Goal: Task Accomplishment & Management: Use online tool/utility

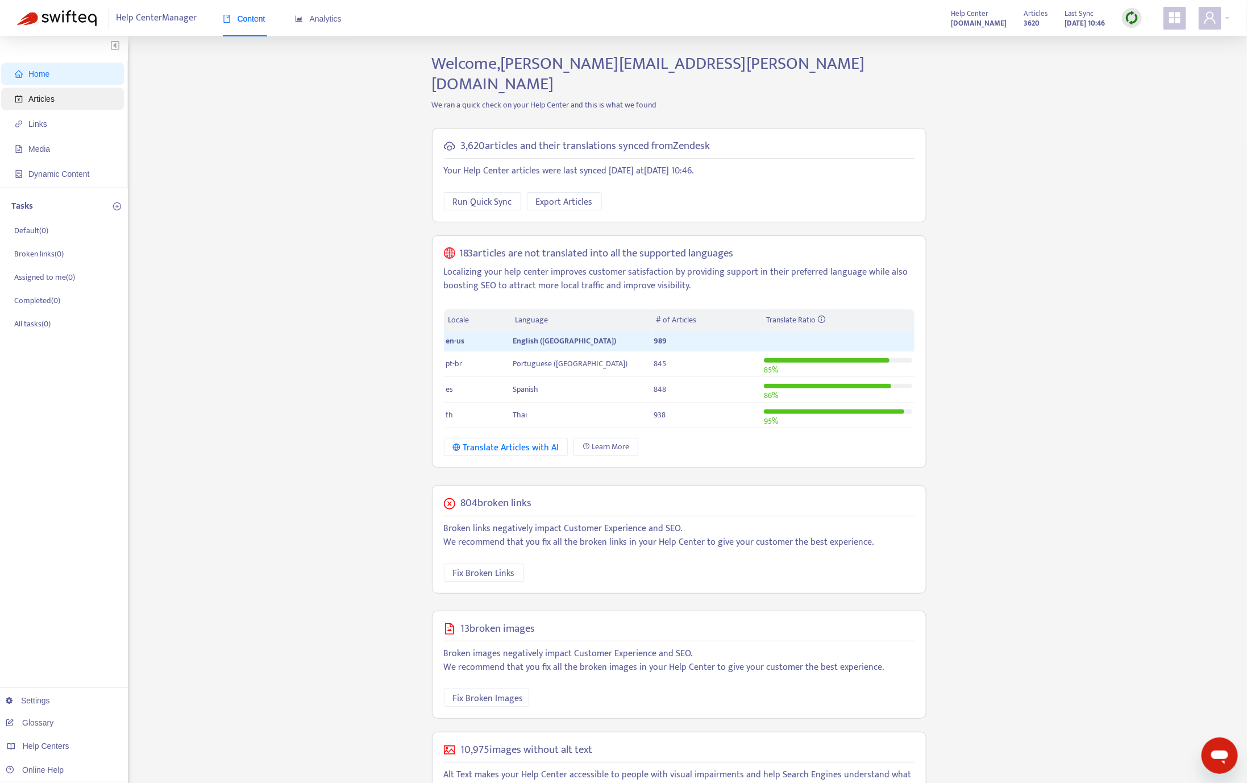
click at [41, 105] on span "Articles" at bounding box center [65, 99] width 100 height 23
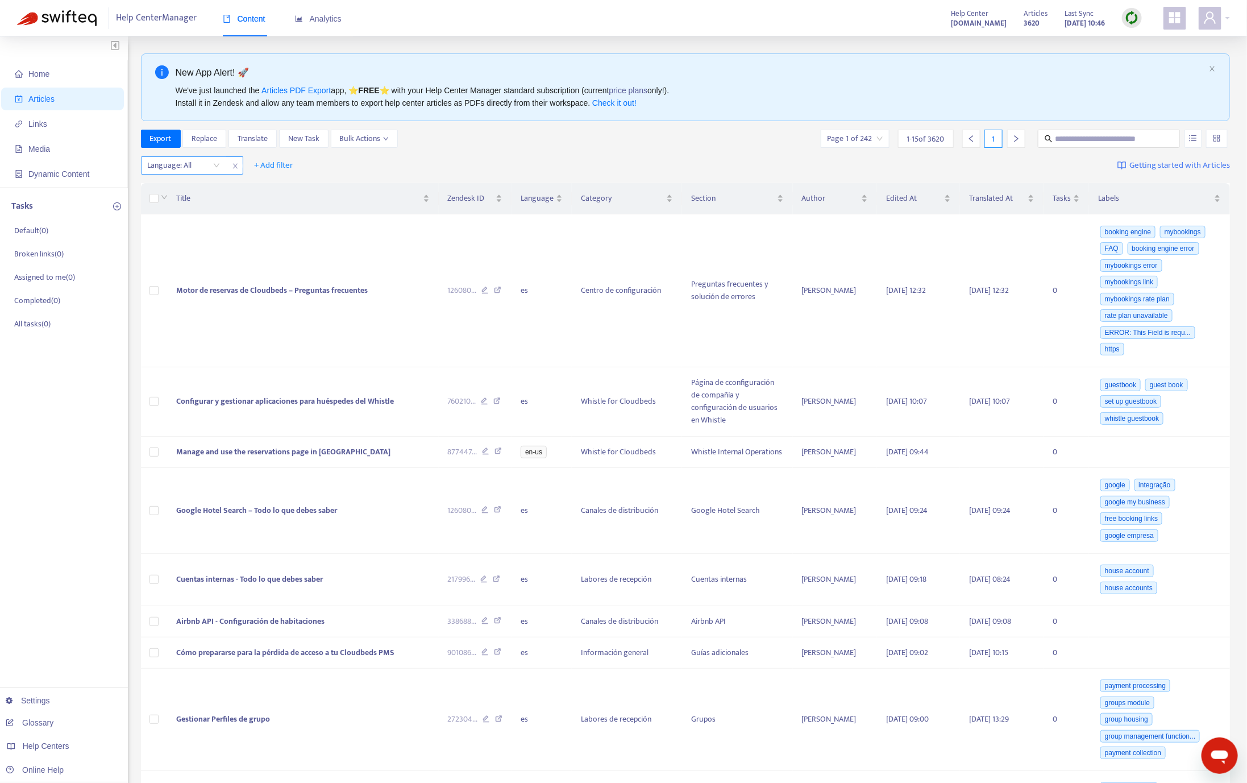
click at [178, 169] on div at bounding box center [178, 166] width 69 height 14
click at [190, 192] on div "en-us" at bounding box center [250, 189] width 198 height 13
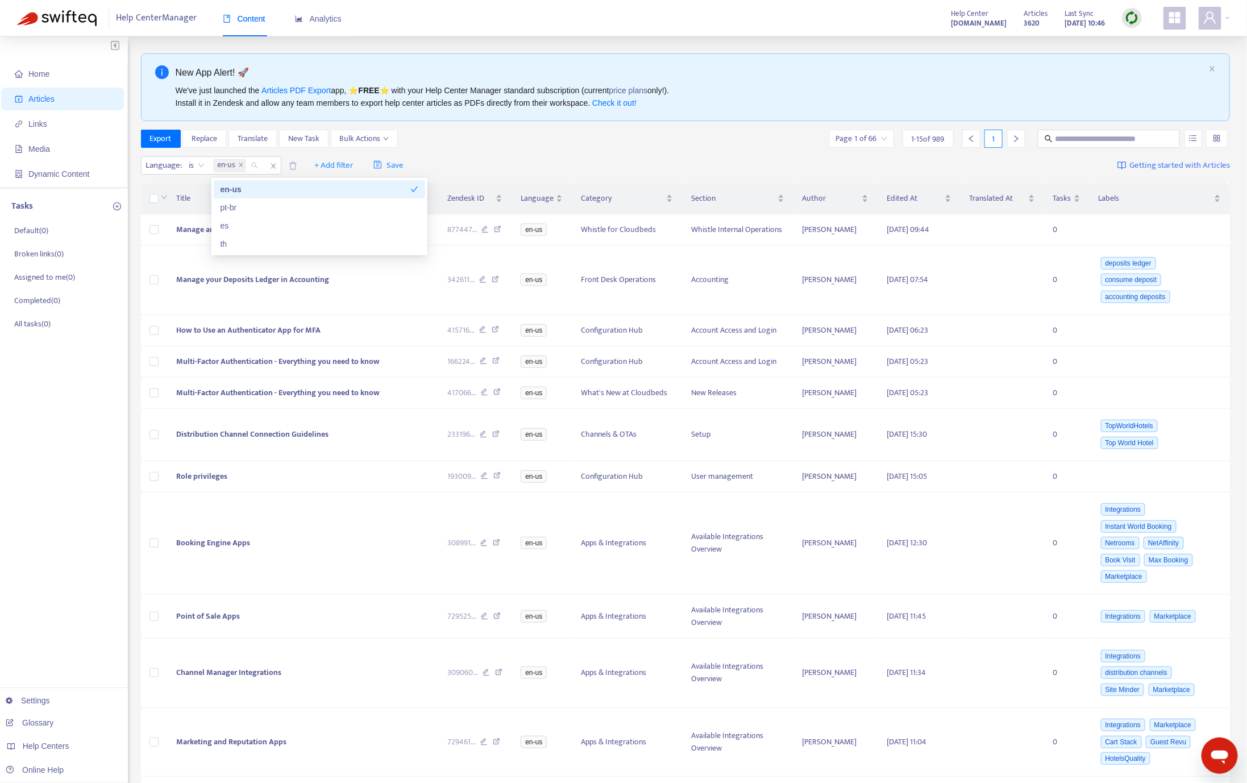
click at [1049, 15] on div "Articles 3620 Last Sync Oct 8, 2025 10:46" at bounding box center [1082, 18] width 135 height 23
click at [1049, 23] on div "Articles 3620 Last Sync Oct 8, 2025 10:46" at bounding box center [1082, 18] width 135 height 23
click at [1049, 22] on img at bounding box center [1132, 18] width 14 height 14
click at [1049, 24] on img at bounding box center [1132, 18] width 14 height 14
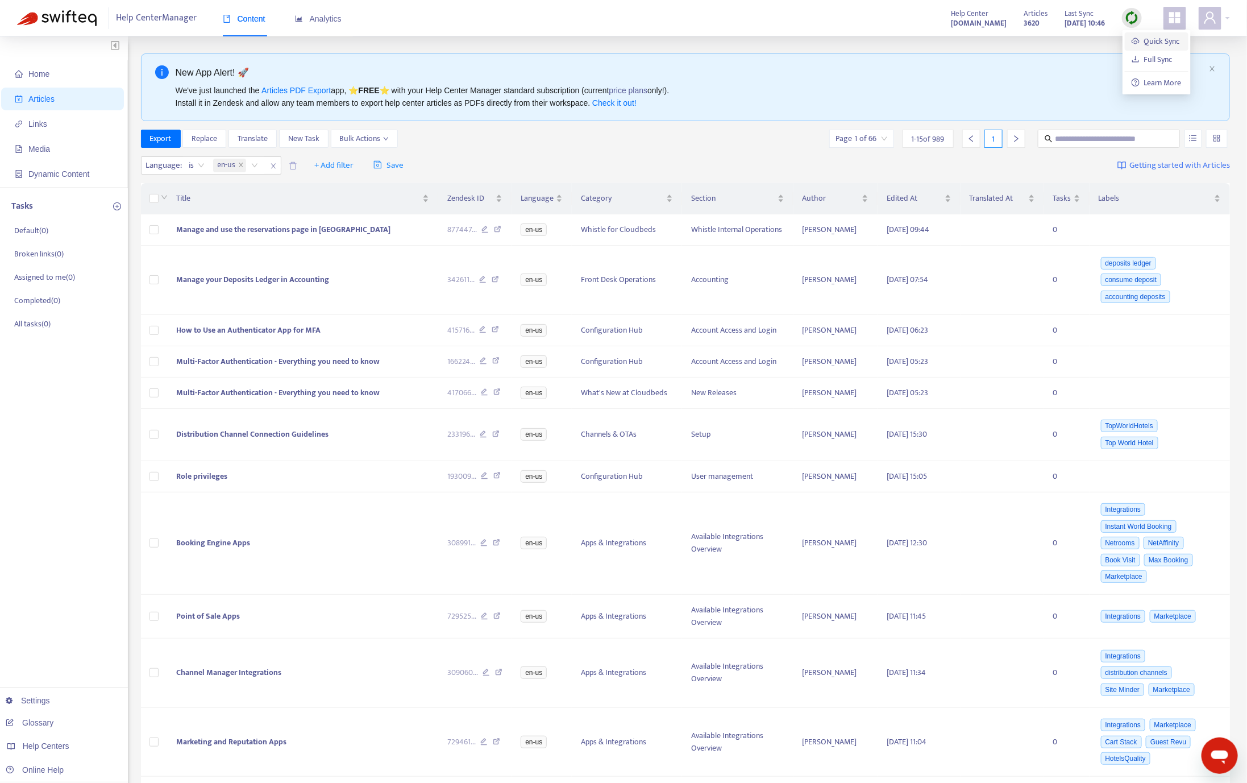
click at [1049, 40] on link "Quick Sync" at bounding box center [1156, 41] width 48 height 13
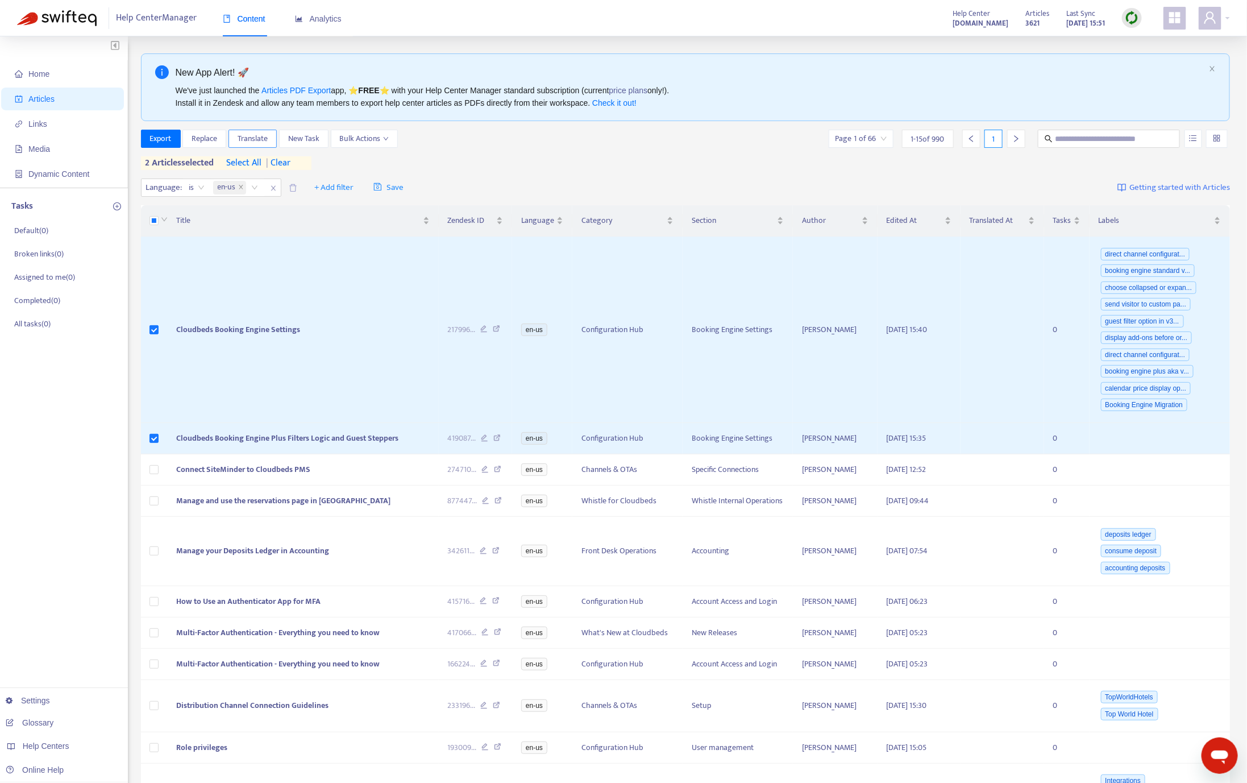
click at [248, 132] on span "Translate" at bounding box center [253, 138] width 30 height 13
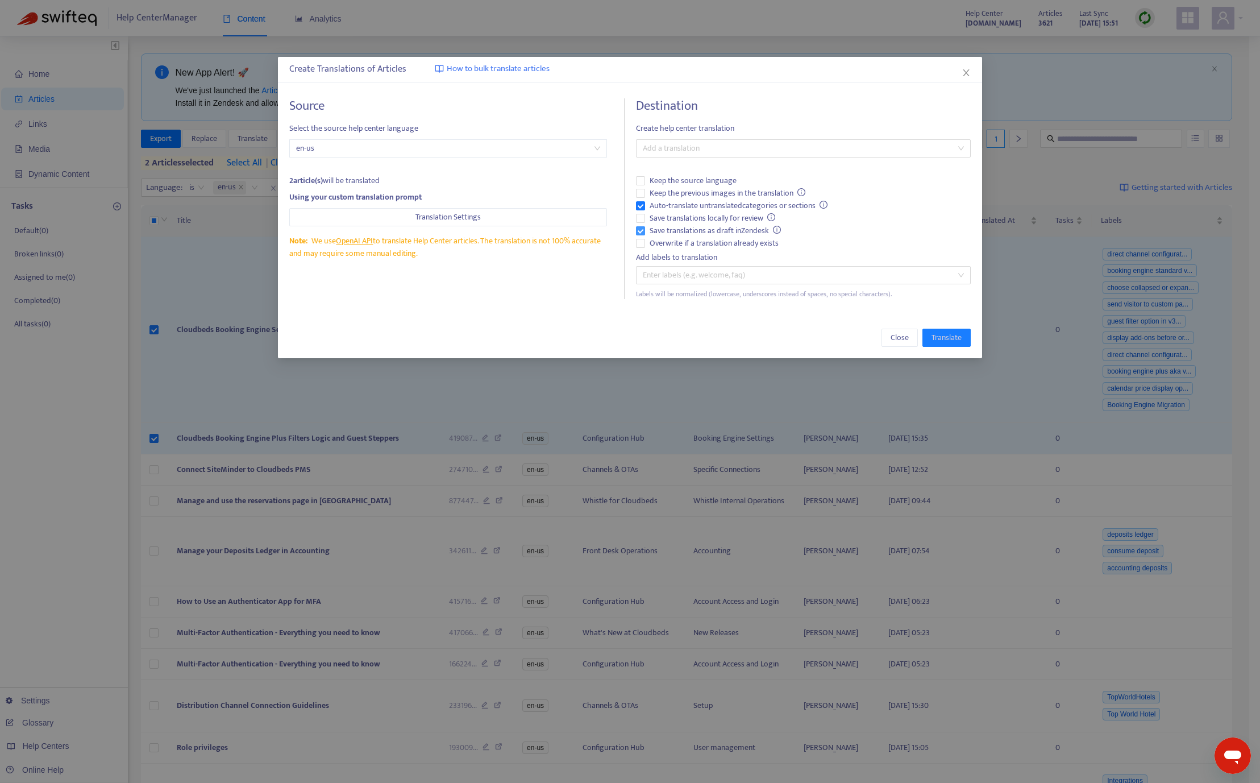
click at [683, 228] on span "Save translations as draft in Zendesk" at bounding box center [715, 230] width 141 height 13
click at [667, 206] on span "Auto-translate untranslated categories or sections" at bounding box center [739, 205] width 188 height 13
click at [660, 242] on span "Overwrite if a translation already exists" at bounding box center [714, 243] width 138 height 13
click at [698, 144] on div at bounding box center [798, 149] width 318 height 14
click at [693, 218] on div "Thai ( th )" at bounding box center [803, 226] width 330 height 18
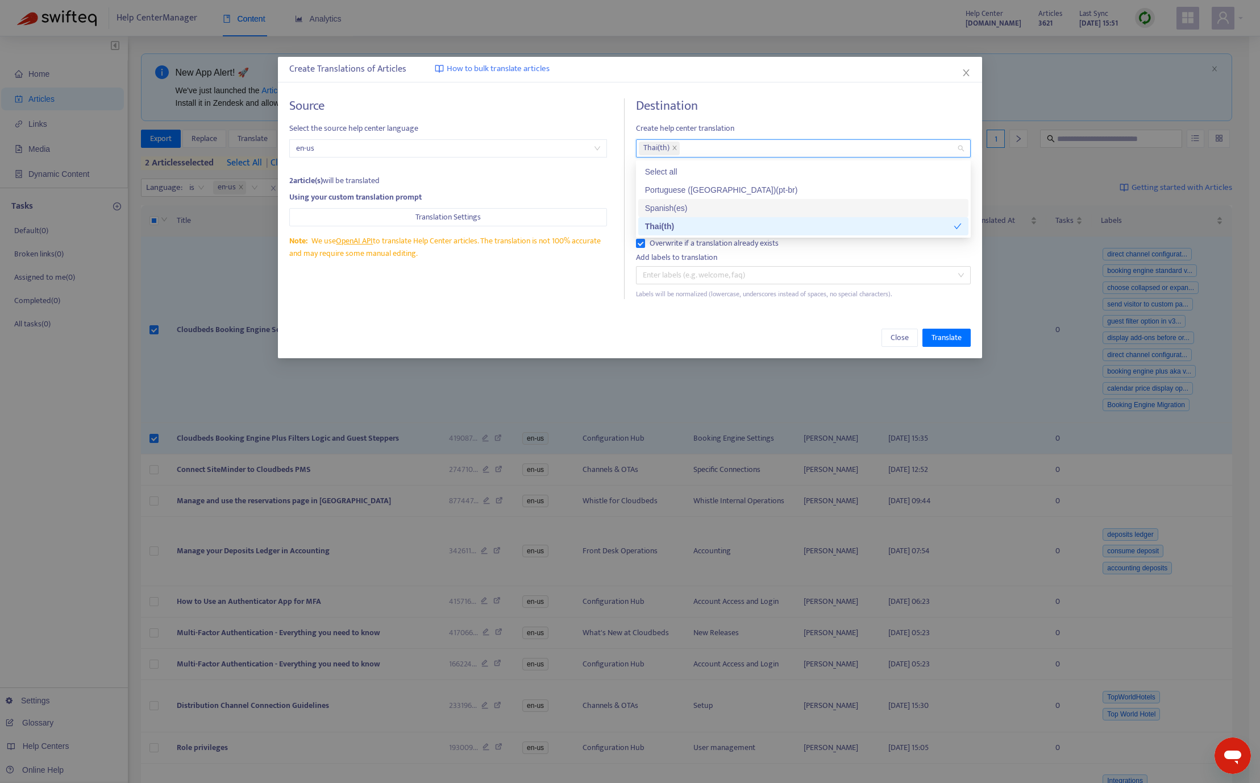
click at [563, 272] on div "Source Select the source help center language en-us 2 article(s) will be transl…" at bounding box center [456, 198] width 335 height 201
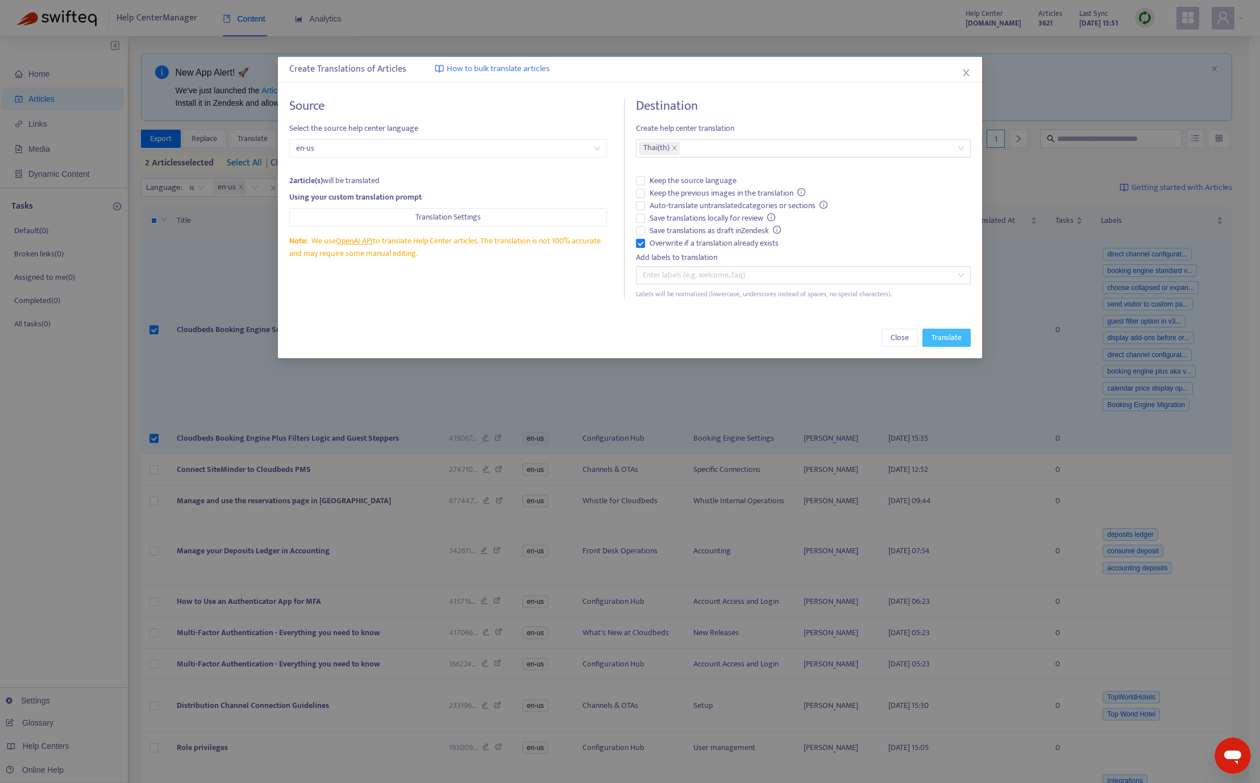
click at [941, 336] on span "Translate" at bounding box center [946, 337] width 30 height 13
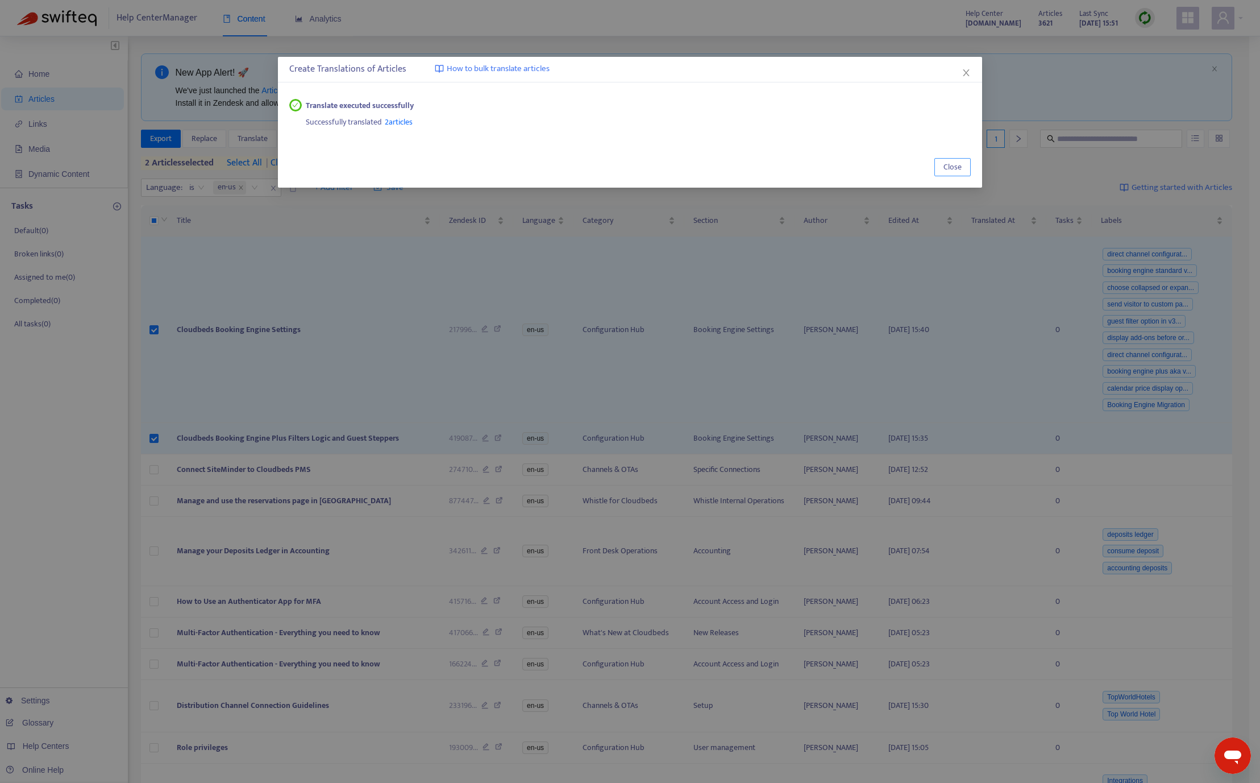
click at [958, 164] on span "Close" at bounding box center [952, 167] width 18 height 13
